Goal: Understand process/instructions: Learn how to perform a task or action

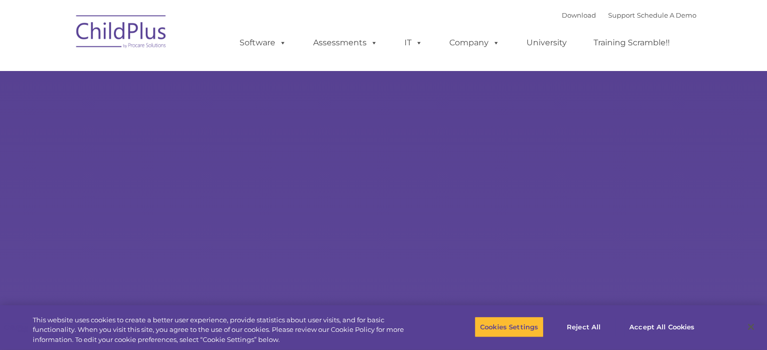
select select "MEDIUM"
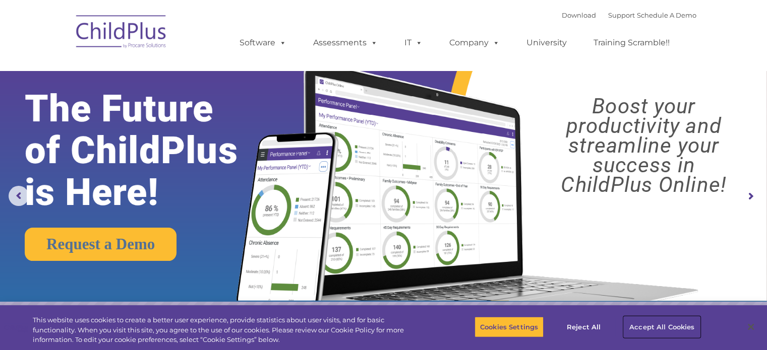
click at [660, 325] on button "Accept All Cookies" at bounding box center [662, 327] width 76 height 21
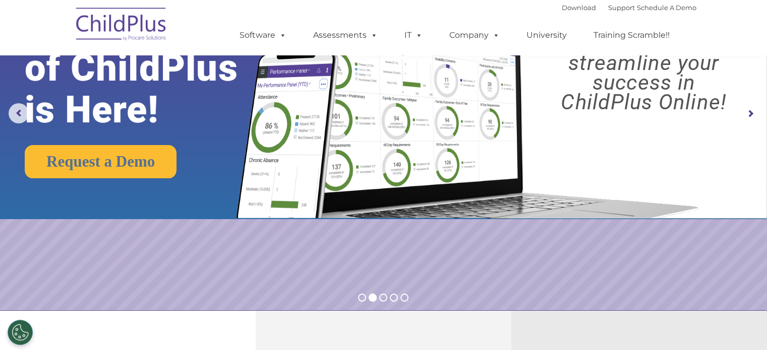
scroll to position [8, 0]
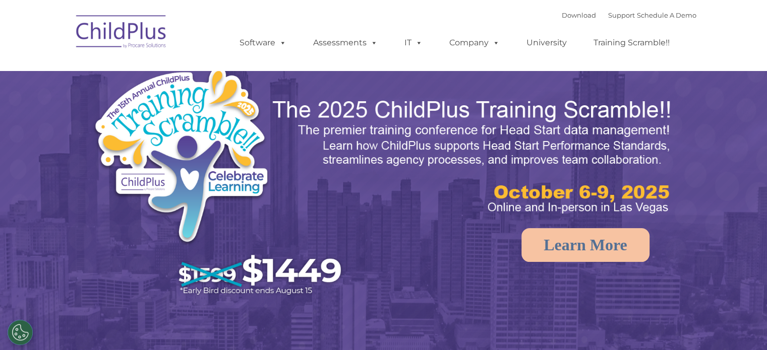
select select "MEDIUM"
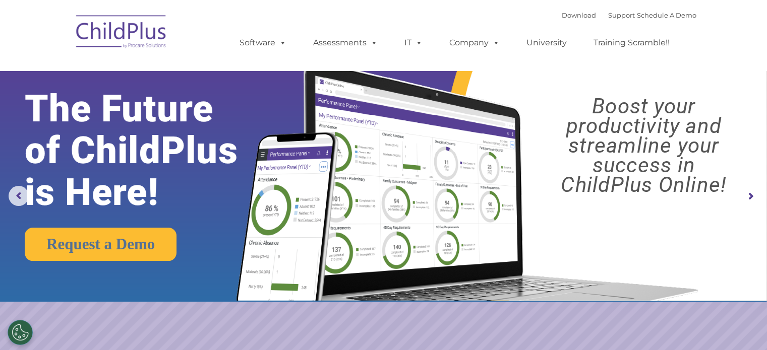
click at [754, 199] on rs-arrow at bounding box center [750, 197] width 20 height 20
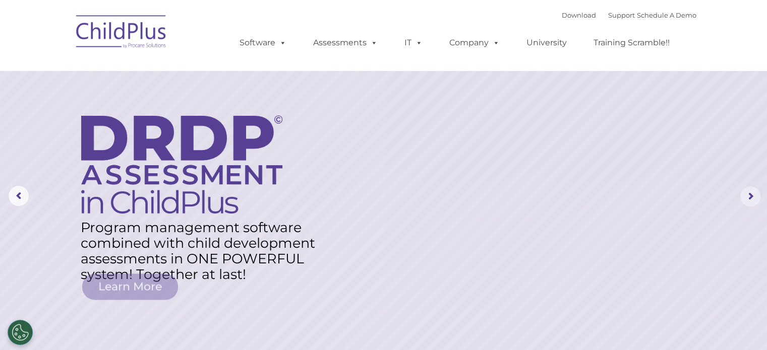
click at [754, 199] on rs-arrow at bounding box center [750, 197] width 20 height 20
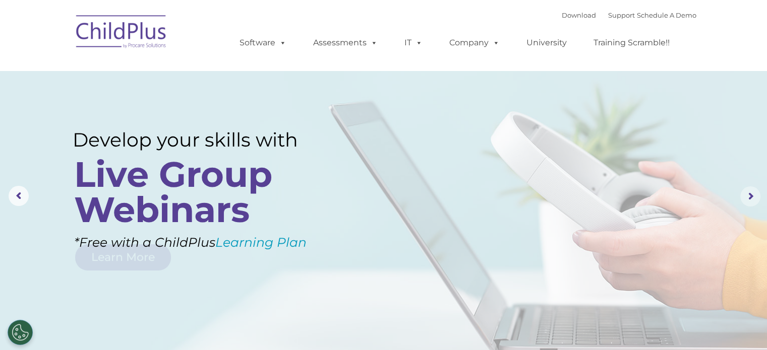
click at [754, 199] on rs-arrow at bounding box center [750, 197] width 20 height 20
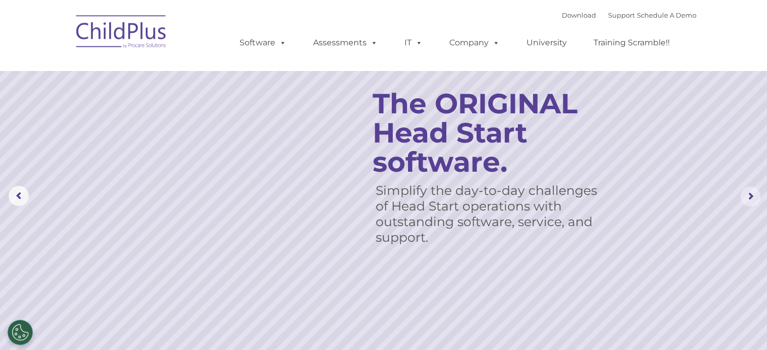
click at [754, 199] on rs-arrow at bounding box center [750, 197] width 20 height 20
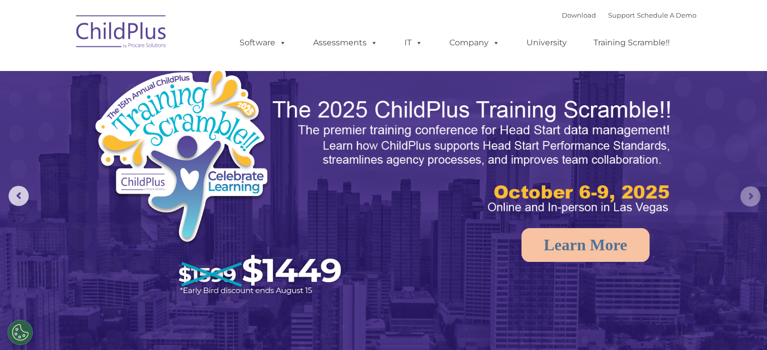
click at [754, 199] on rs-arrow at bounding box center [750, 197] width 20 height 20
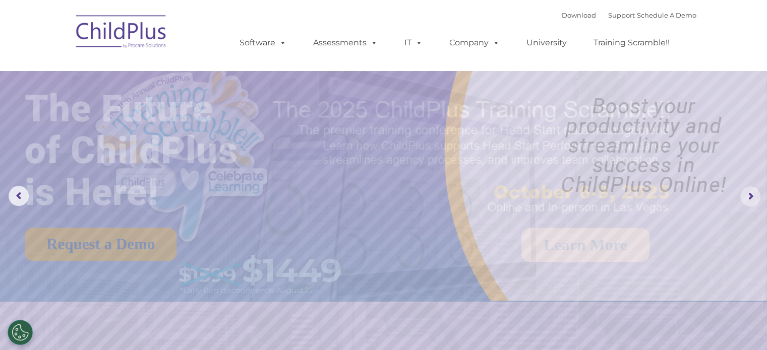
click at [754, 199] on rs-arrow at bounding box center [750, 197] width 20 height 20
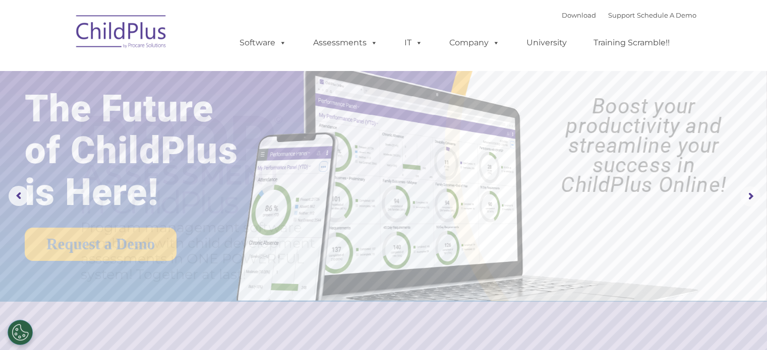
click at [754, 199] on rs-arrow at bounding box center [750, 197] width 20 height 20
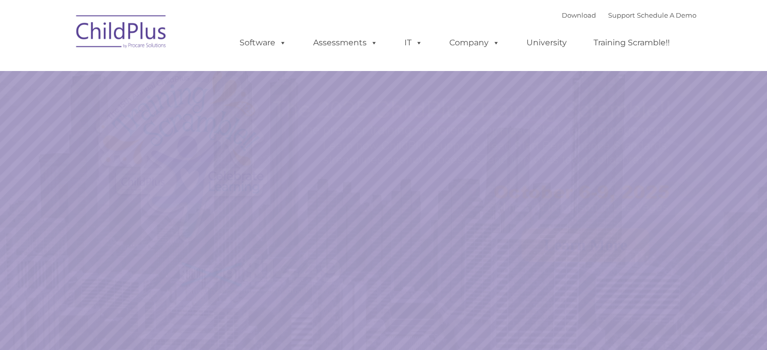
select select "MEDIUM"
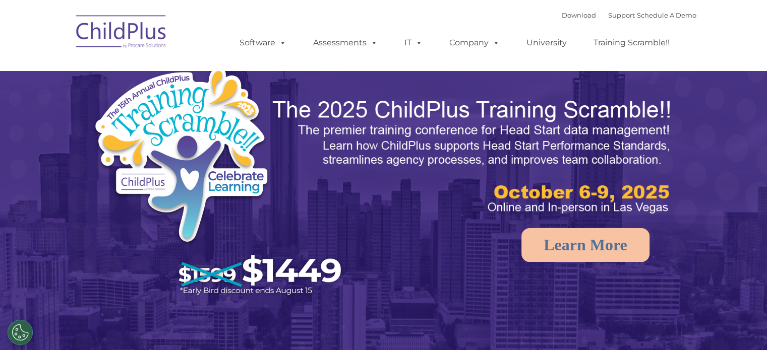
click at [129, 32] on img at bounding box center [121, 33] width 101 height 50
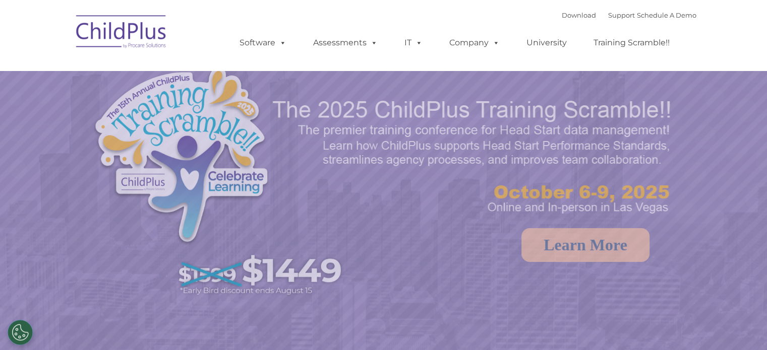
select select "MEDIUM"
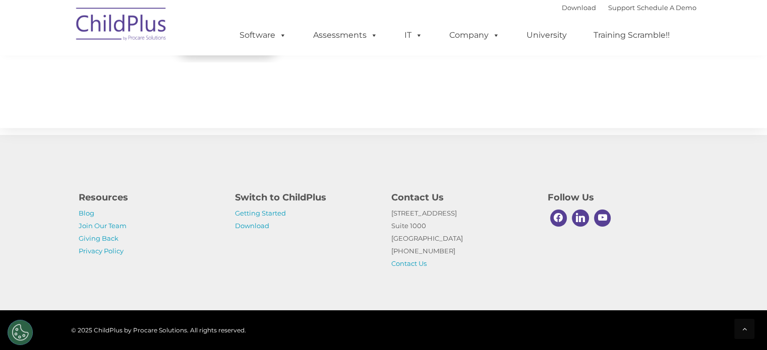
scroll to position [1172, 0]
click at [263, 215] on link "Getting Started" at bounding box center [260, 213] width 51 height 8
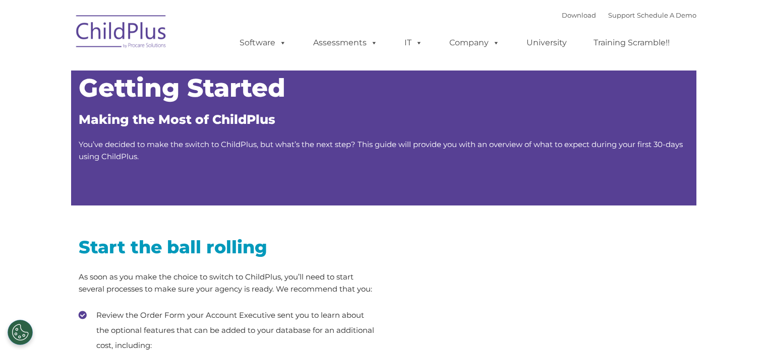
type input ""
